Goal: Navigation & Orientation: Find specific page/section

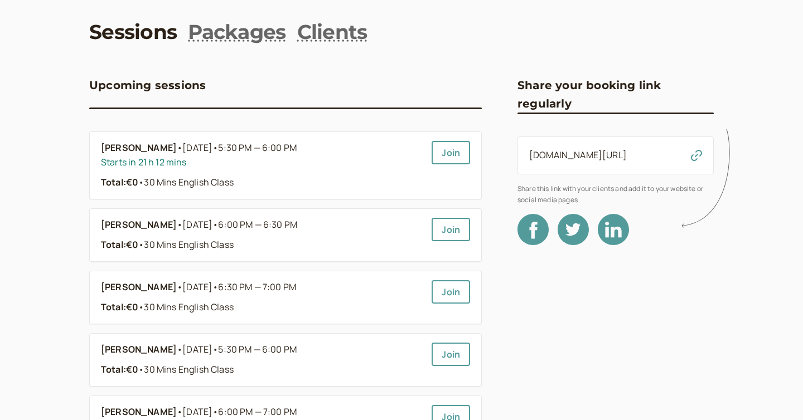
scroll to position [46, 0]
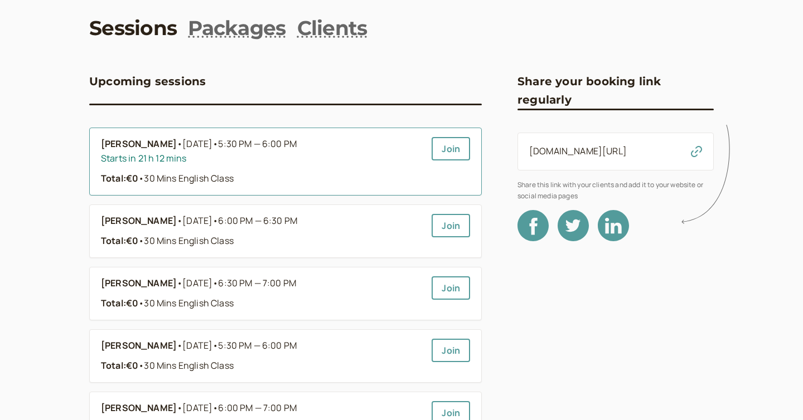
click at [287, 167] on link "Michal Palka • Tomorrow • 5:30 PM — 6:00 PM Starts in 21 h 12 mins Total: €0 • …" at bounding box center [262, 161] width 322 height 49
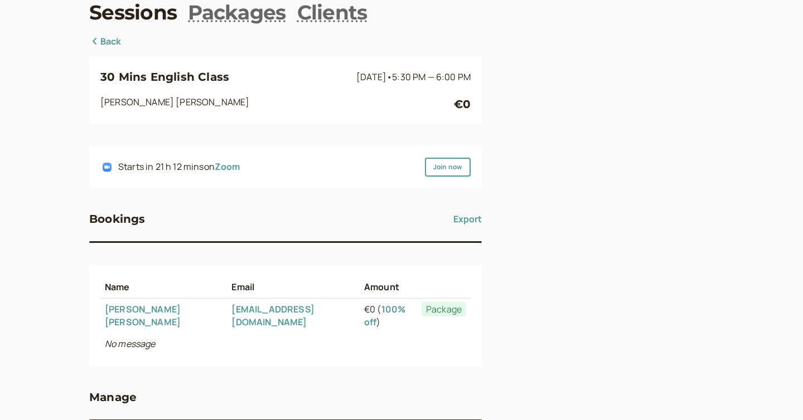
scroll to position [66, 0]
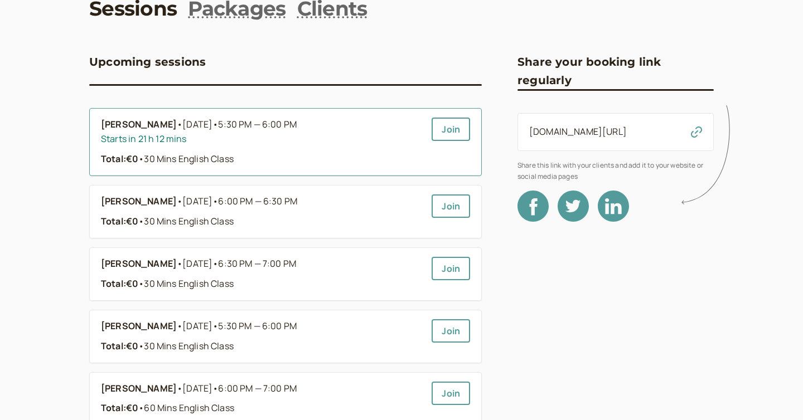
scroll to position [46, 0]
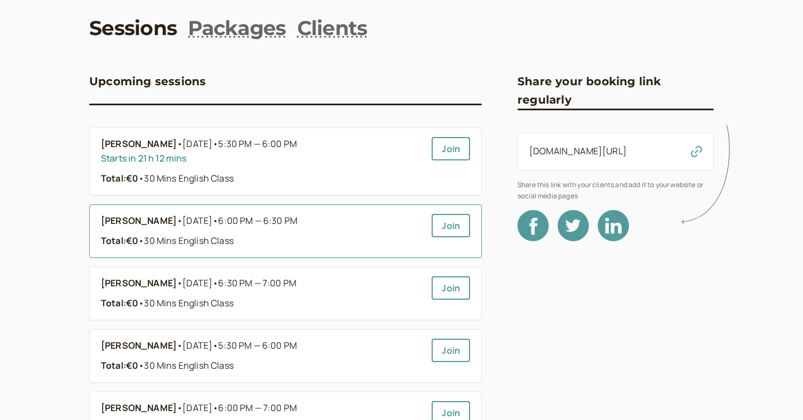
click at [351, 226] on div "Michal Palka • Tomorrow • 6:00 PM — 6:30 PM" at bounding box center [262, 221] width 322 height 14
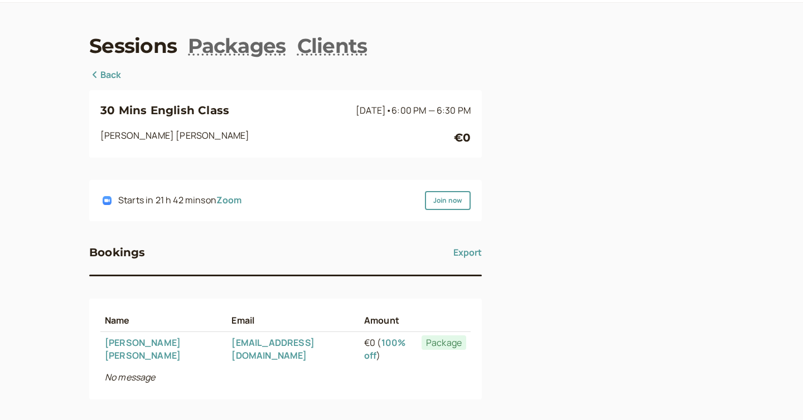
scroll to position [35, 0]
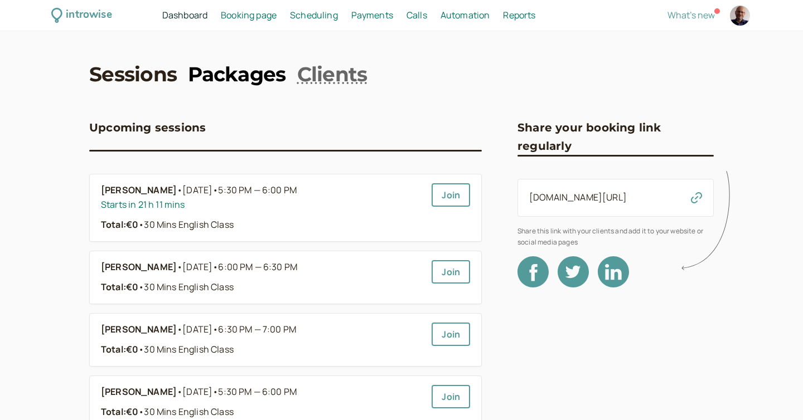
click at [226, 81] on link "Packages" at bounding box center [237, 74] width 98 height 28
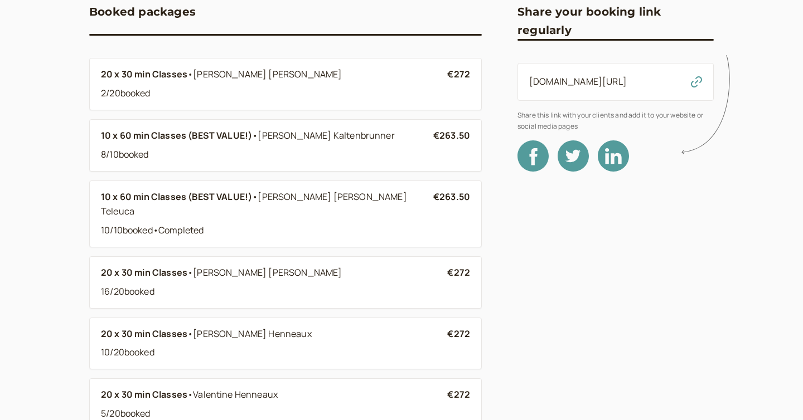
scroll to position [115, 0]
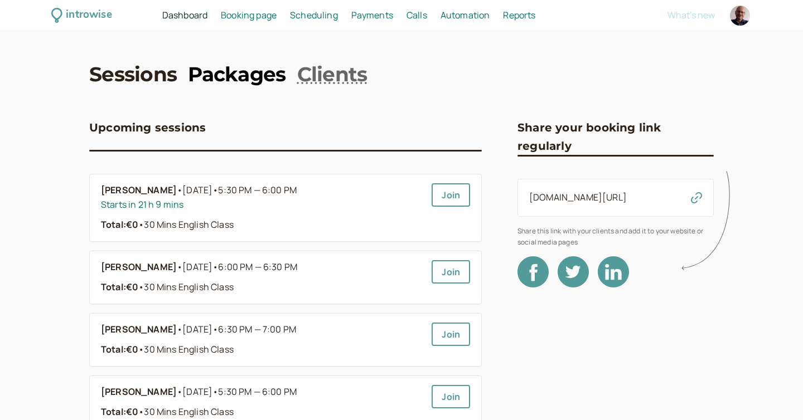
click at [267, 78] on link "Packages" at bounding box center [237, 74] width 98 height 28
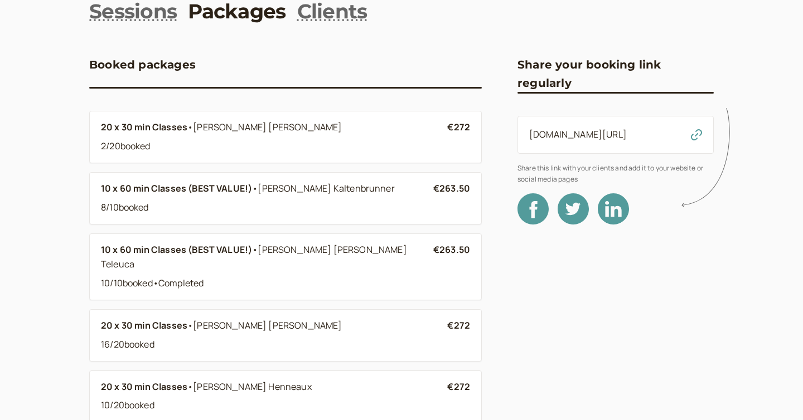
scroll to position [64, 0]
